Goal: Transaction & Acquisition: Purchase product/service

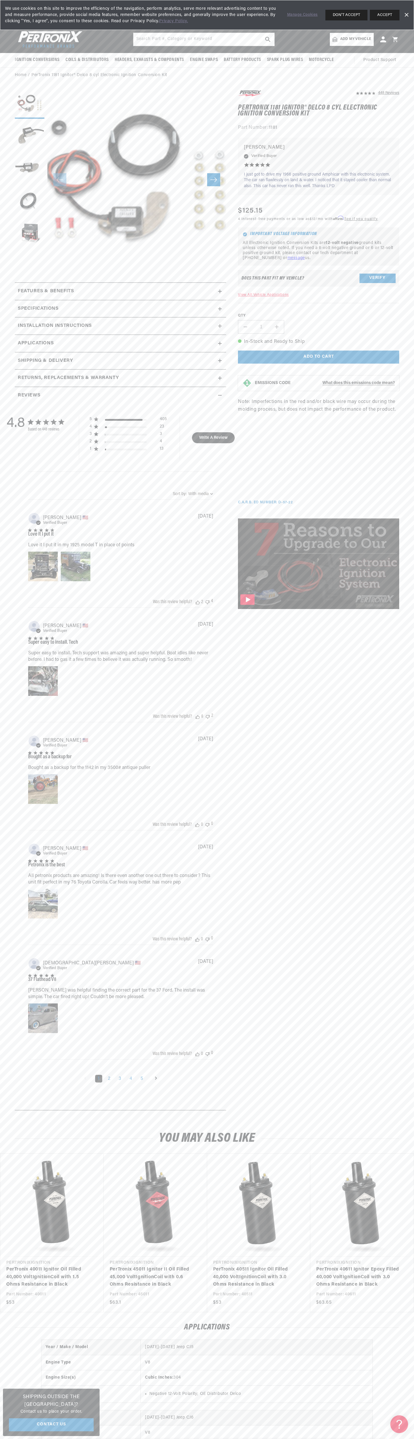
scroll to position [0, 180]
click at [51, 27] on div "We use cookies on this site to improve the efficiency of the navigation, perfor…" at bounding box center [207, 15] width 414 height 30
click at [413, 881] on section "448 Reviews" at bounding box center [207, 601] width 414 height 1037
click at [202, 1439] on html "Skip to content Your cart Your cart is empty Get the right parts the first time…" at bounding box center [207, 719] width 414 height 1439
click at [21, 945] on div "4.8 4.8 out of 5 stars 448 total reviews Based on 448 reviews 5 405 4 23 3 3 2 …" at bounding box center [120, 755] width 205 height 702
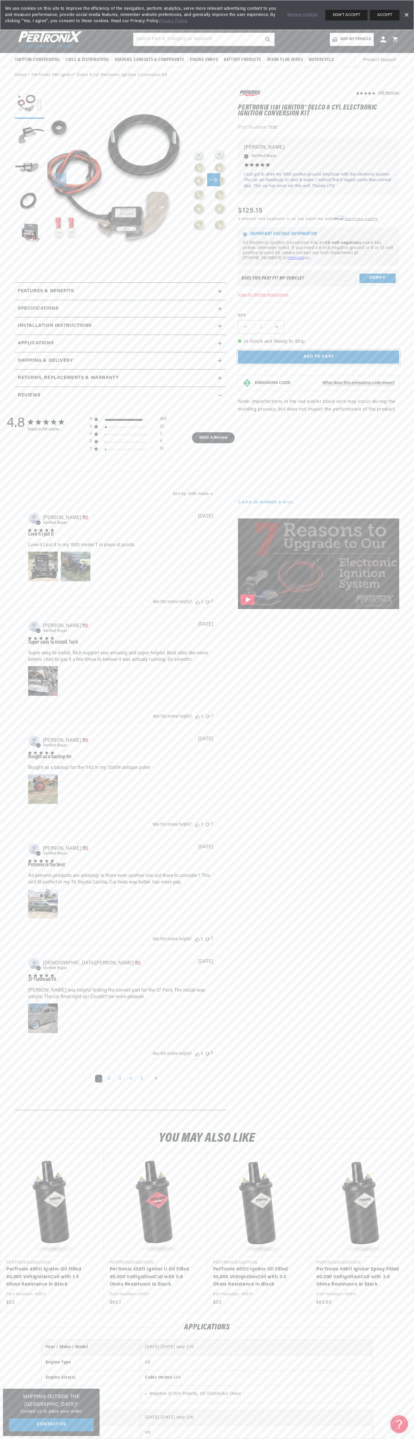
scroll to position [0, 180]
